Goal: Navigation & Orientation: Find specific page/section

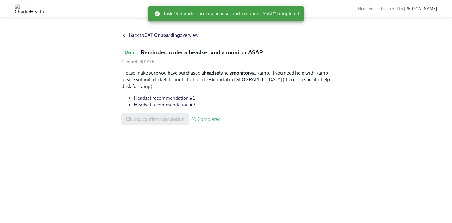
click at [132, 35] on span "Back to CAT Onboarding overview" at bounding box center [164, 35] width 70 height 7
